Goal: Task Accomplishment & Management: Manage account settings

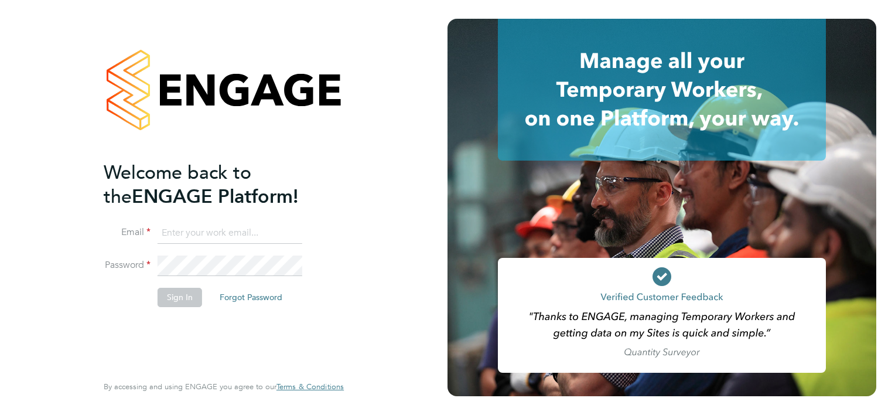
type input "nora@legacie.co.uk"
click at [175, 293] on button "Sign In" at bounding box center [180, 297] width 45 height 19
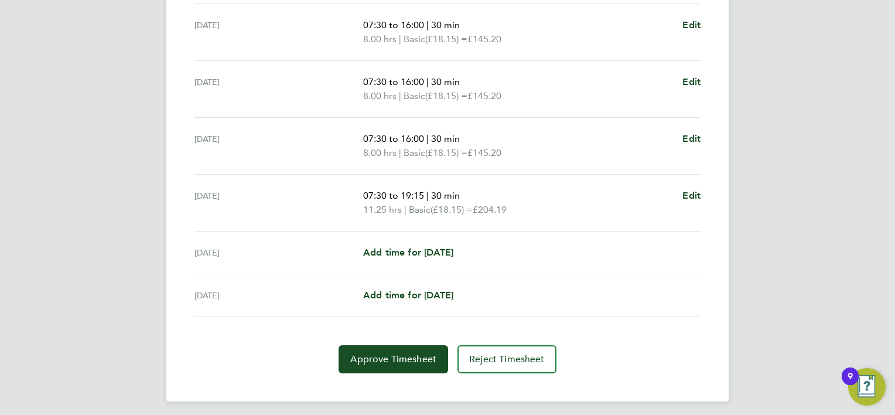
scroll to position [439, 0]
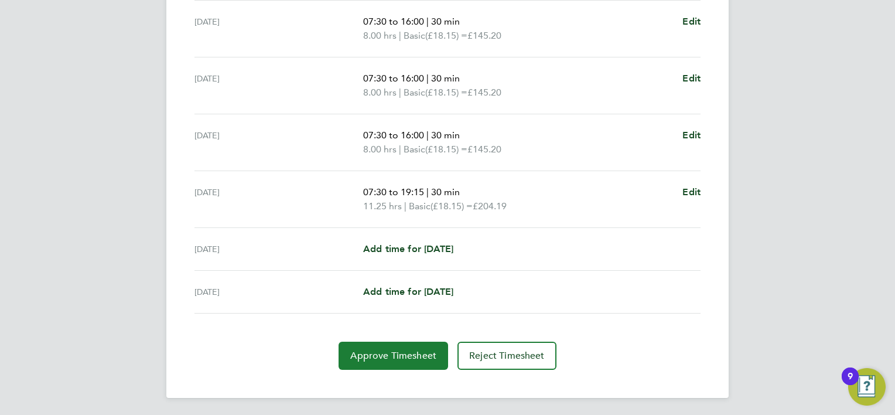
click at [398, 359] on span "Approve Timesheet" at bounding box center [393, 356] width 86 height 12
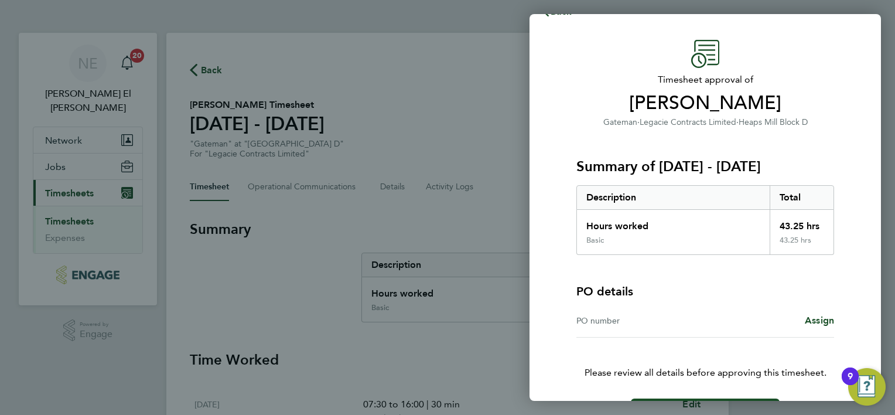
scroll to position [65, 0]
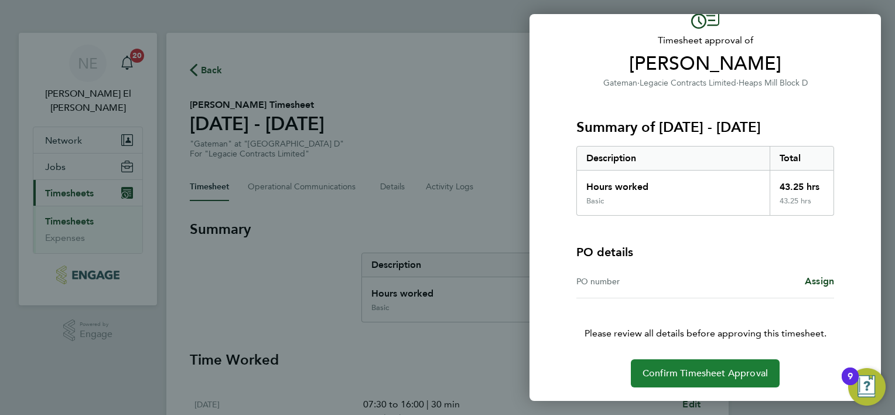
click at [739, 377] on span "Confirm Timesheet Approval" at bounding box center [705, 373] width 125 height 12
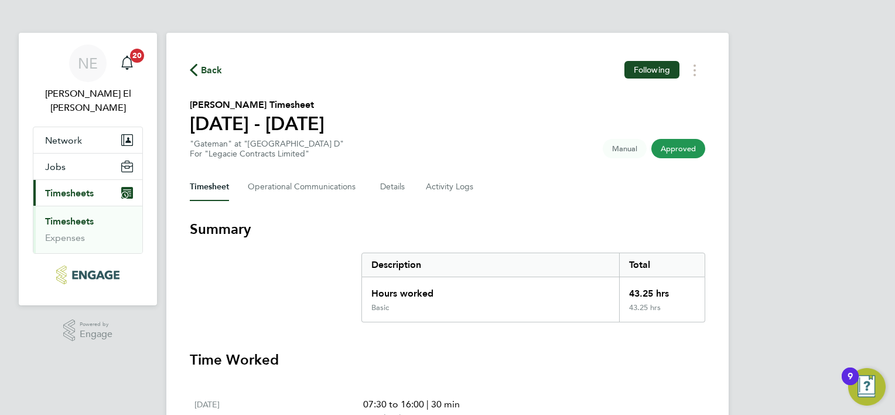
click at [49, 216] on link "Timesheets" at bounding box center [69, 221] width 49 height 11
